Goal: Find specific page/section

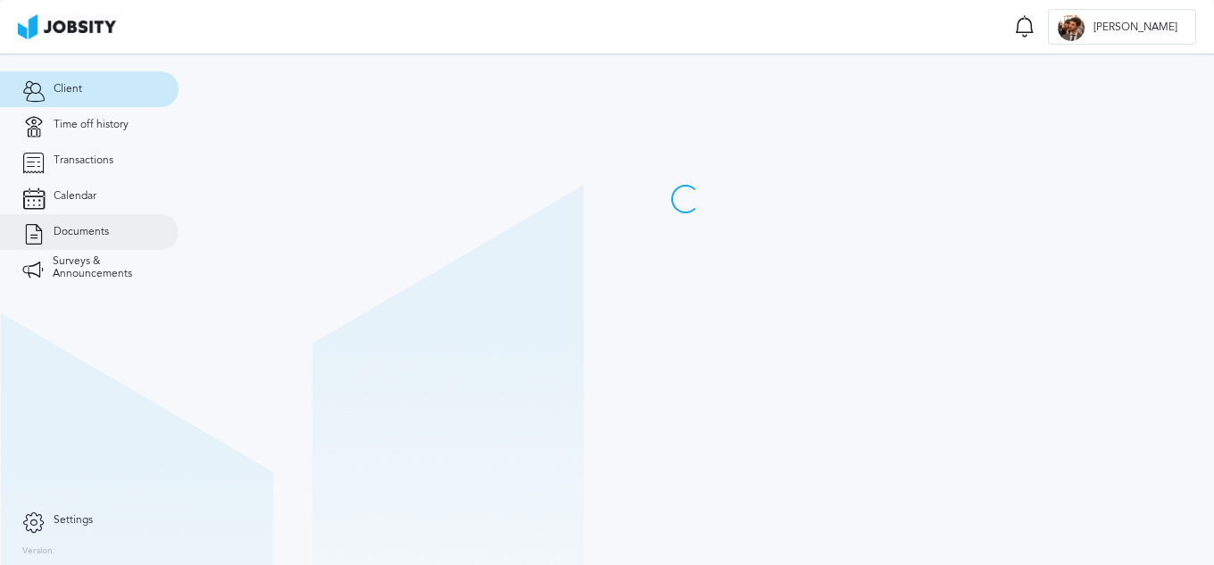
click at [69, 232] on span "Documents" at bounding box center [81, 232] width 55 height 12
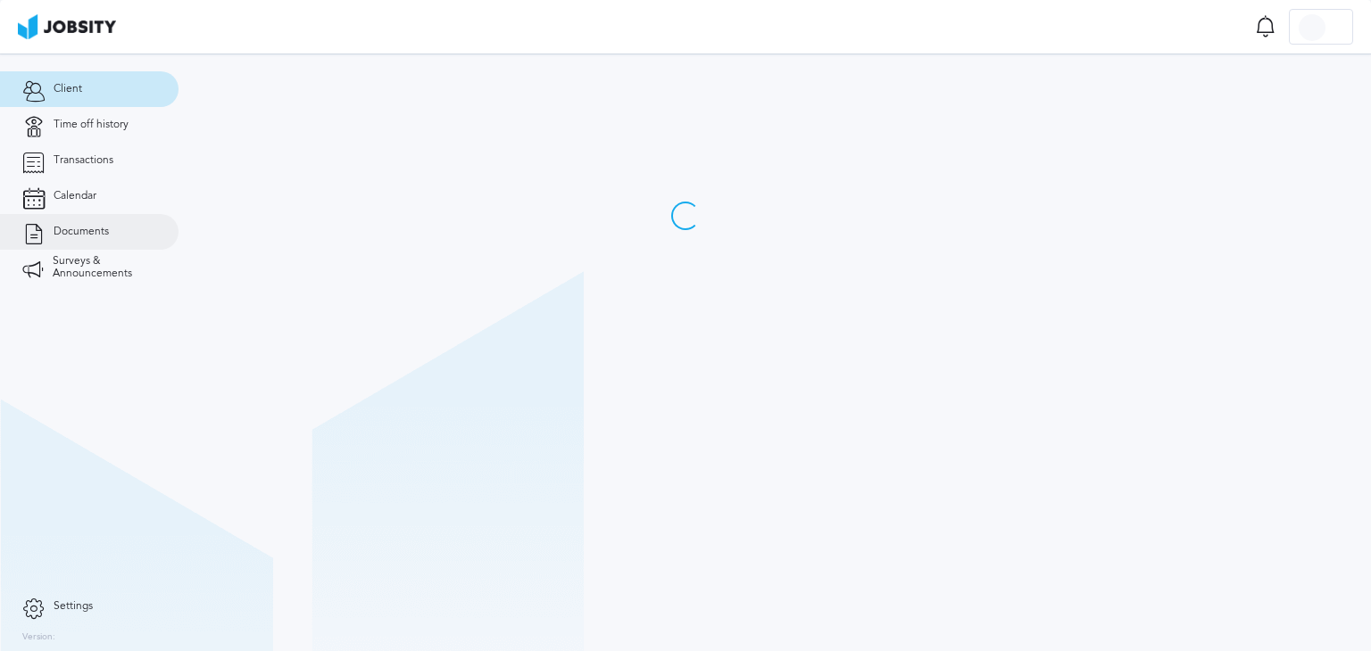
click at [86, 238] on link "Documents" at bounding box center [89, 232] width 178 height 36
